Goal: Navigation & Orientation: Find specific page/section

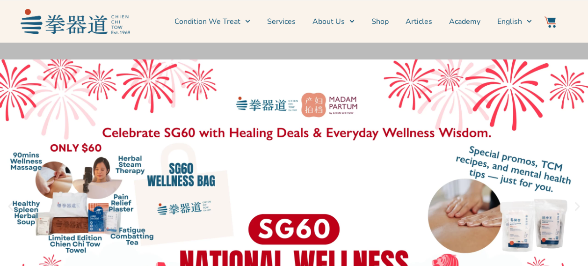
drag, startPoint x: 0, startPoint y: 0, endPoint x: 212, endPoint y: 77, distance: 225.1
click at [212, 77] on link "1 / 3" at bounding box center [294, 207] width 588 height 328
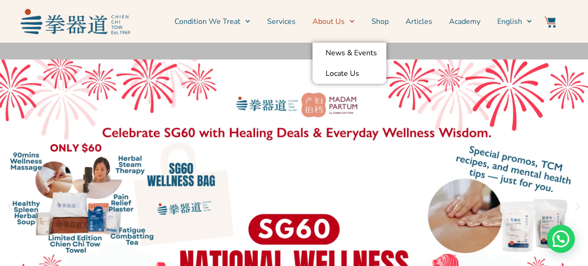
click at [317, 21] on link "About Us" at bounding box center [334, 21] width 42 height 23
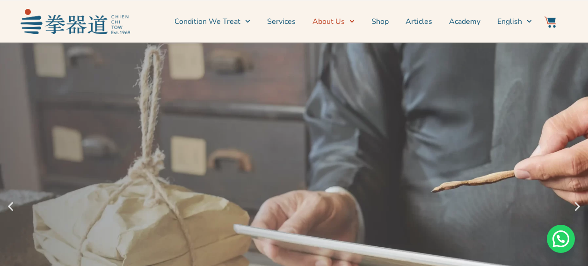
click at [332, 22] on link "About Us" at bounding box center [334, 21] width 42 height 23
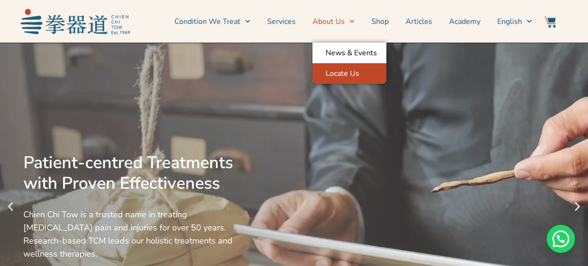
click at [330, 75] on link "Locate Us" at bounding box center [350, 73] width 74 height 21
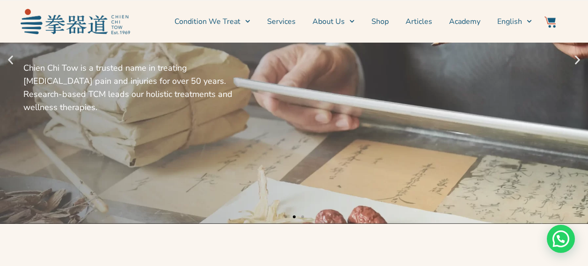
scroll to position [154, 0]
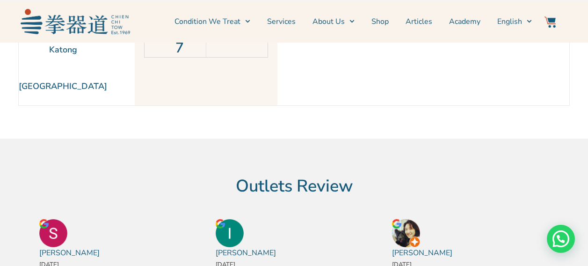
scroll to position [212, 0]
